Goal: Task Accomplishment & Management: Use online tool/utility

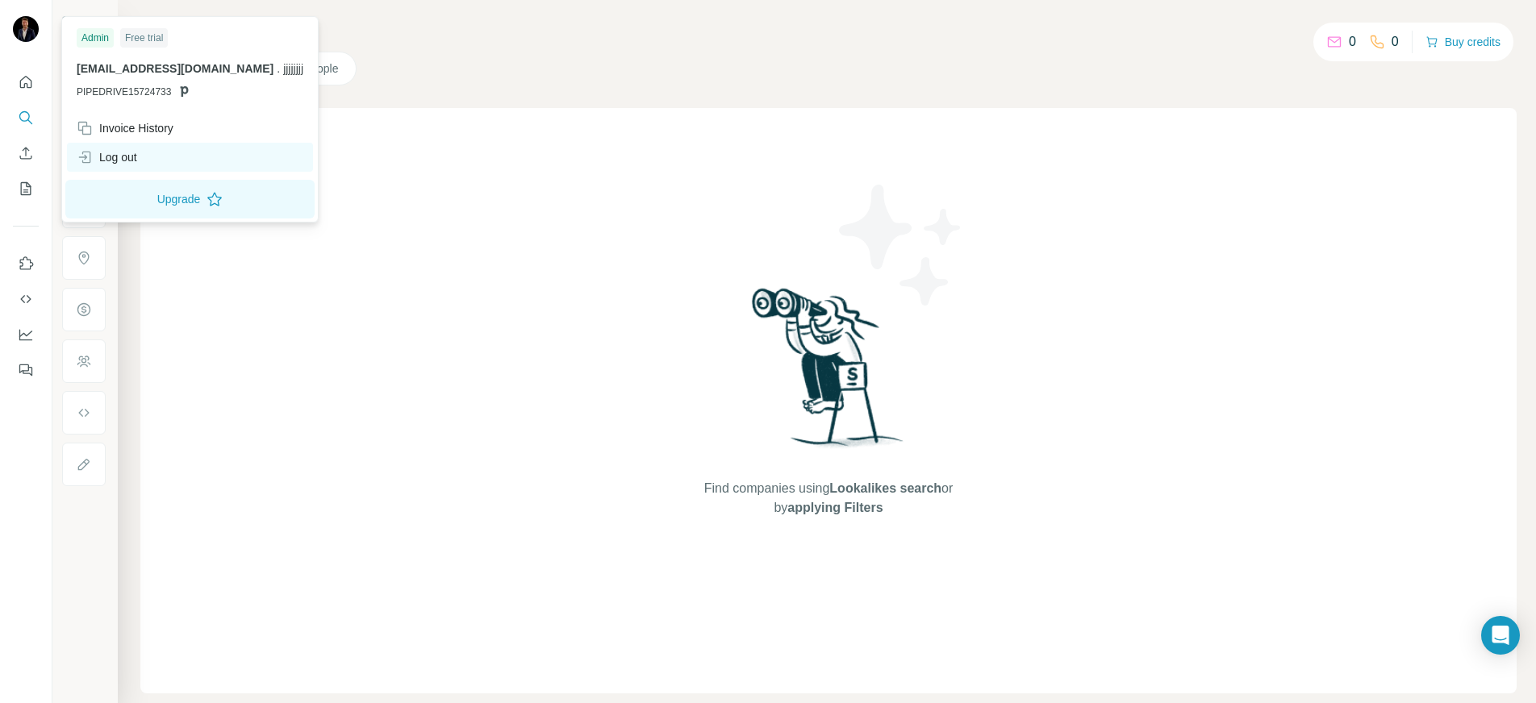
click at [133, 153] on div "Log out" at bounding box center [107, 157] width 61 height 16
click at [132, 154] on div "Log out" at bounding box center [107, 157] width 61 height 16
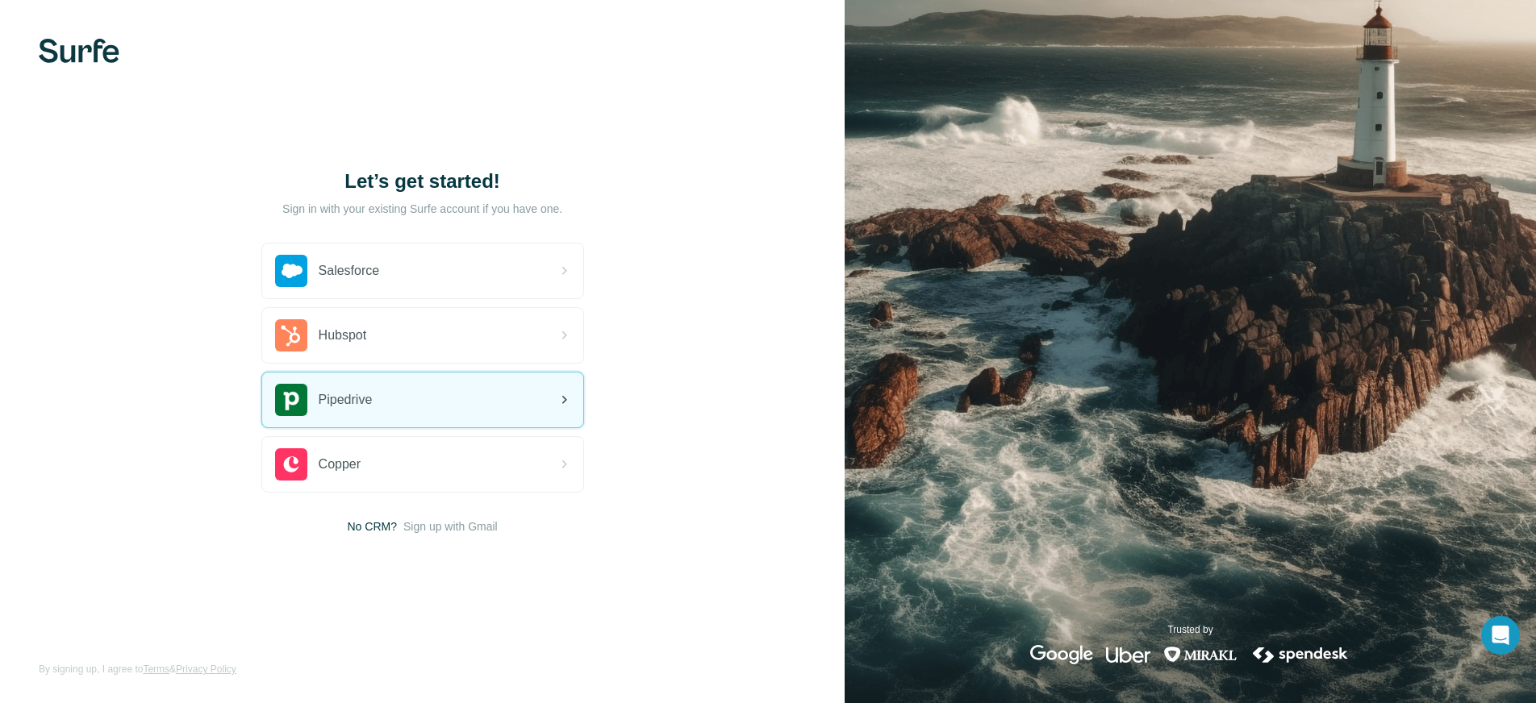
click at [416, 392] on div "Pipedrive" at bounding box center [422, 400] width 321 height 55
click at [426, 382] on div "Pipedrive" at bounding box center [422, 400] width 321 height 55
click at [428, 382] on div "Pipedrive" at bounding box center [422, 400] width 321 height 55
click at [357, 414] on div "Pipedrive" at bounding box center [324, 400] width 98 height 32
